Goal: Register for event/course

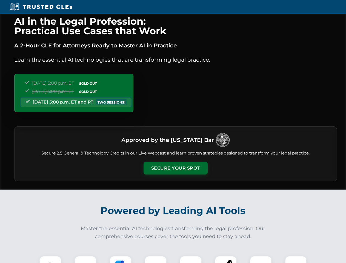
click at [175, 168] on button "Secure Your Spot" at bounding box center [176, 168] width 64 height 13
click at [50, 260] on img at bounding box center [51, 267] width 16 height 16
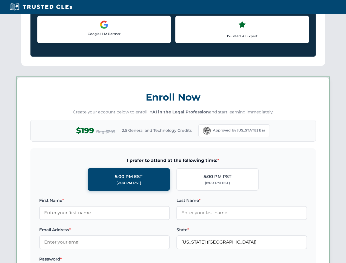
click at [121, 260] on label "Password *" at bounding box center [104, 259] width 131 height 7
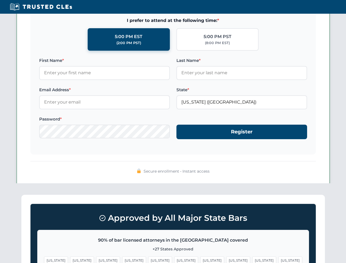
click at [253, 260] on span "[US_STATE]" at bounding box center [265, 261] width 24 height 8
